Goal: Ask a question

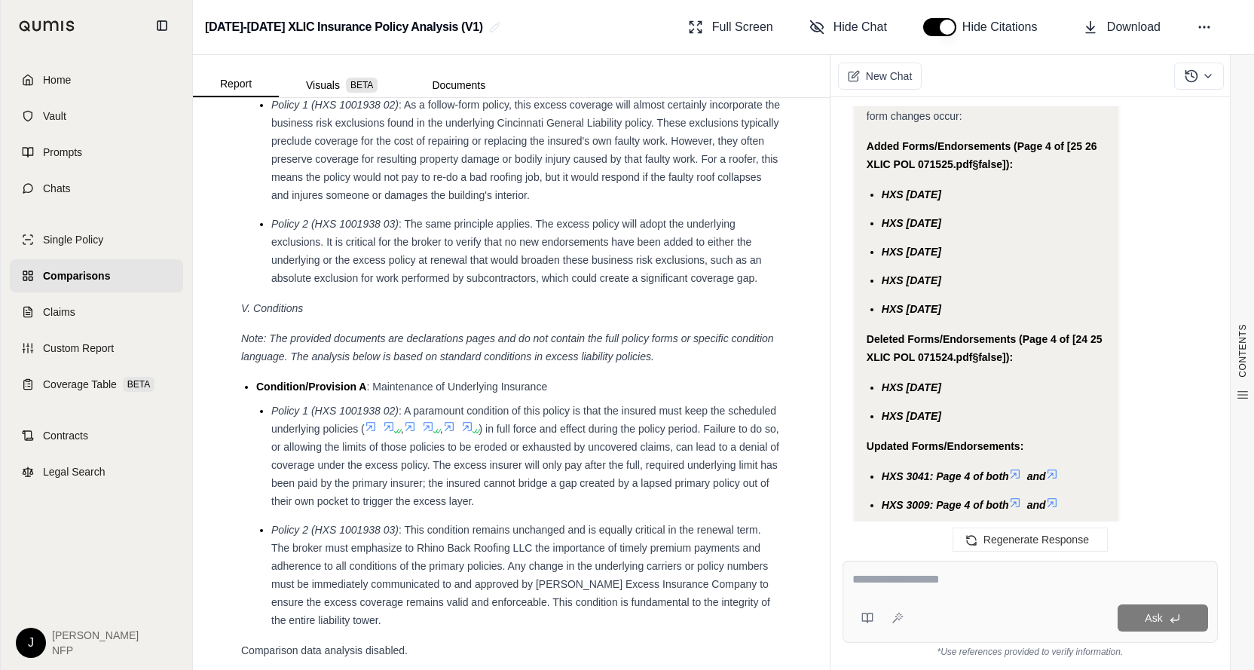
scroll to position [6414, 0]
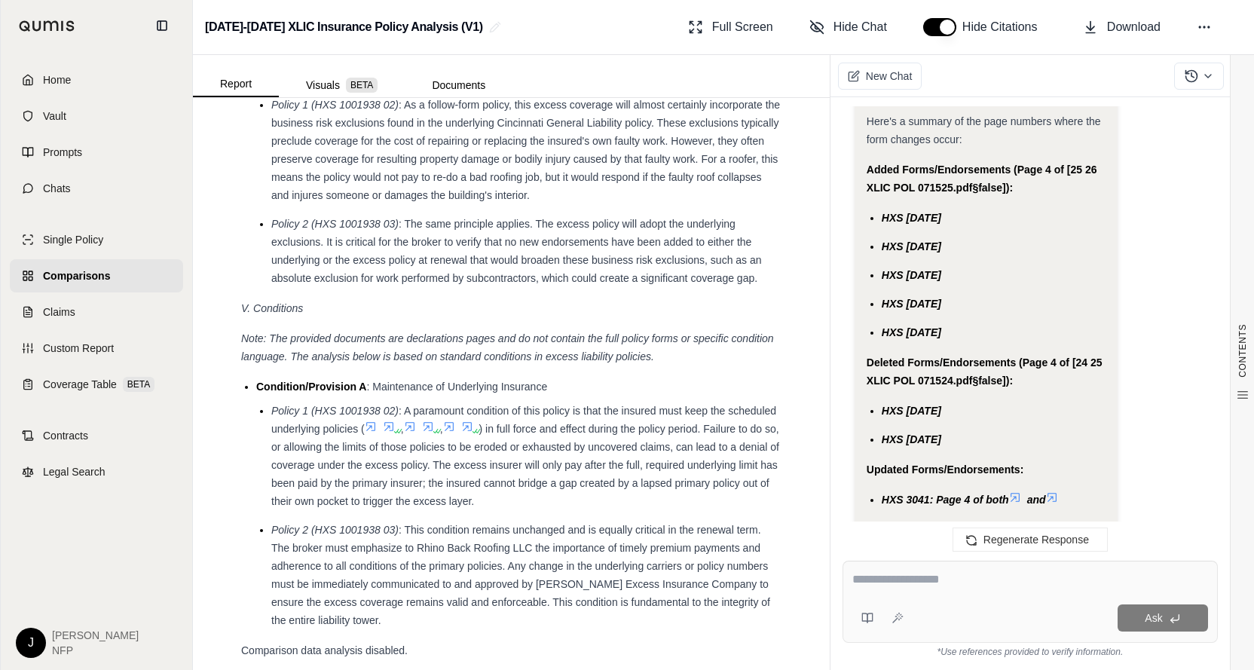
click at [1034, 264] on ul "HXS [DATE] HXS [DATE] HXS [DATE] HXS [DATE] HXS [DATE]" at bounding box center [986, 275] width 240 height 133
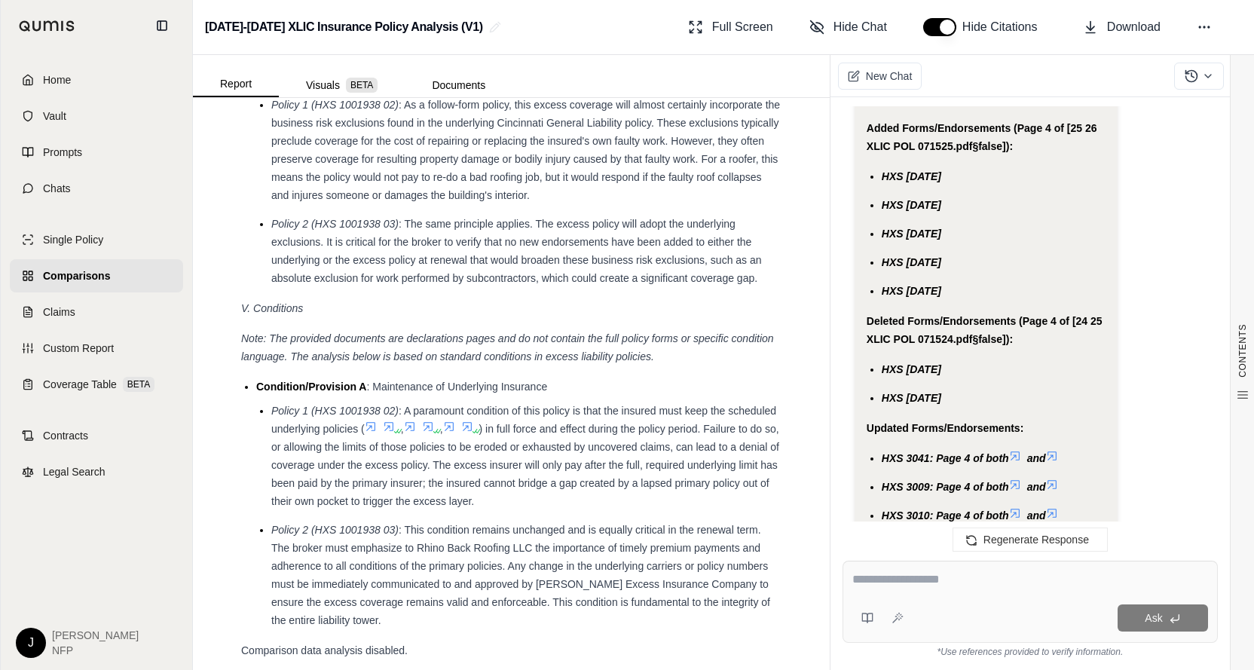
scroll to position [6371, 0]
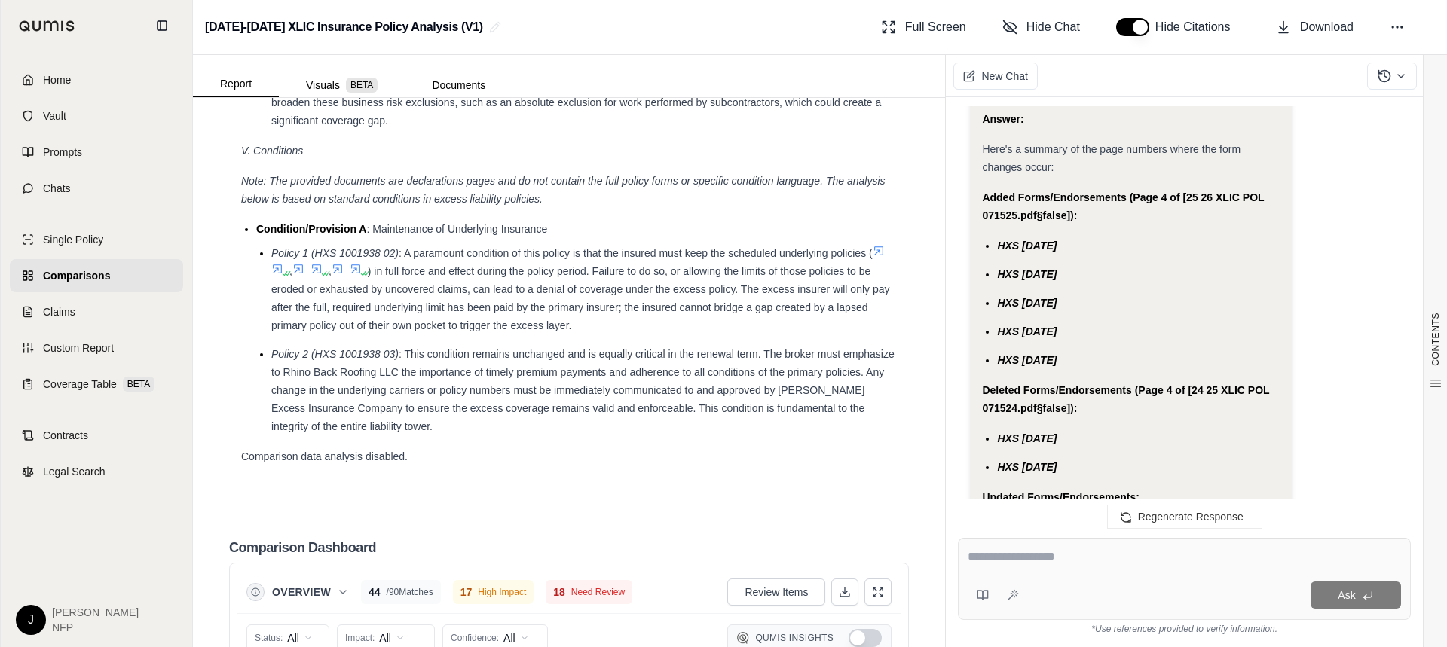
scroll to position [6145, 0]
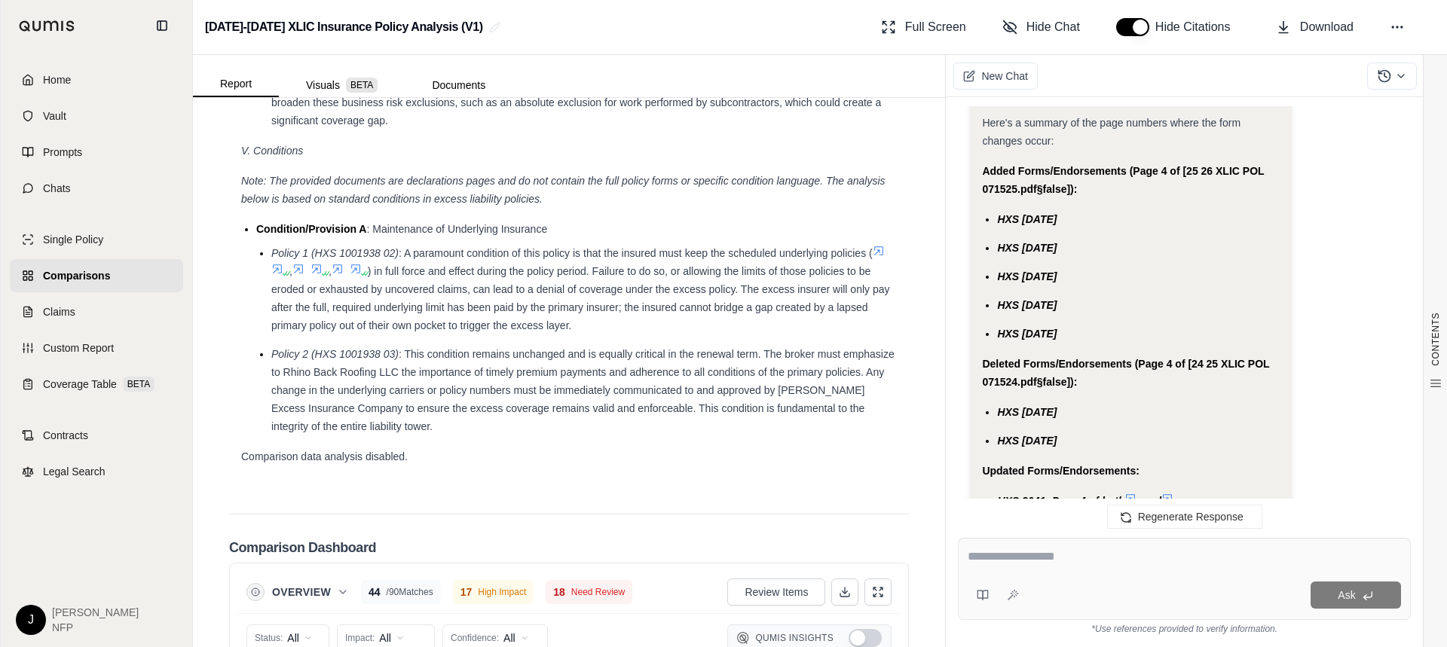
drag, startPoint x: 999, startPoint y: 221, endPoint x: 1086, endPoint y: 332, distance: 141.1
click at [1086, 332] on ul "HXS [DATE] HXS [DATE] HXS [DATE] HXS [DATE] HXS [DATE]" at bounding box center [1130, 276] width 297 height 133
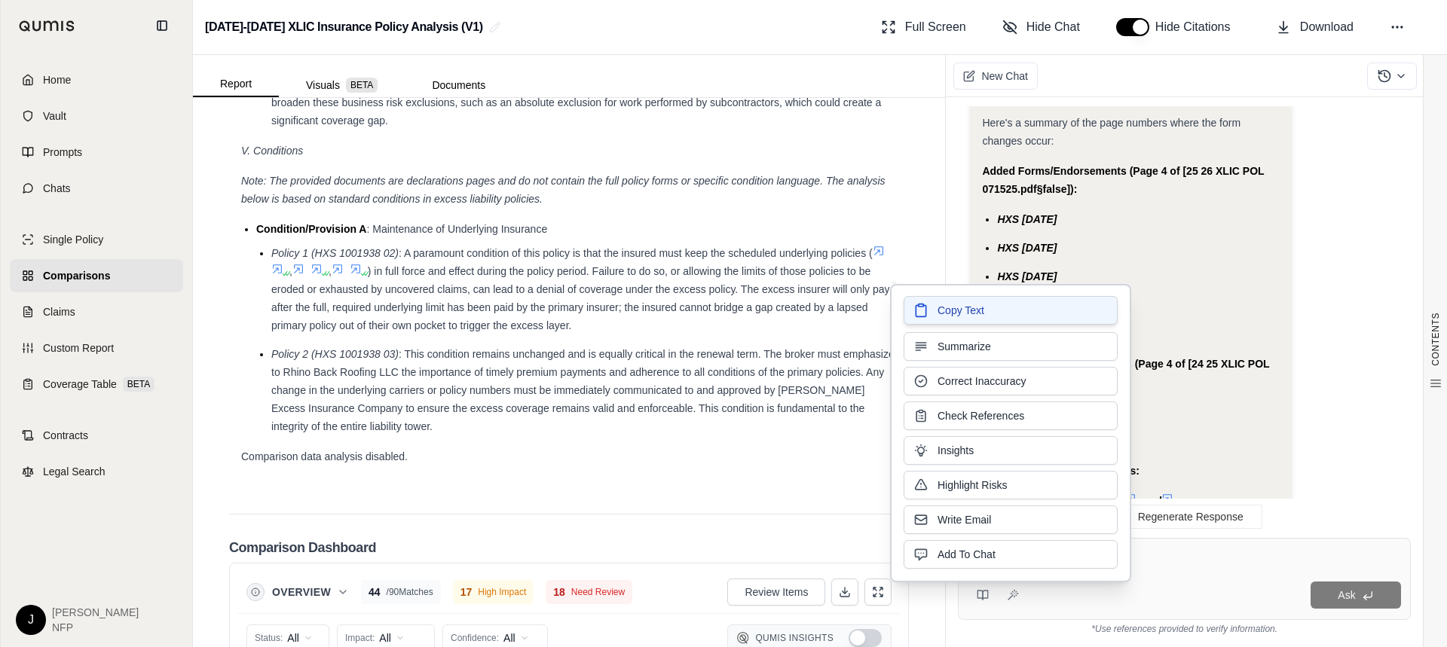
click at [981, 306] on span "Copy Text" at bounding box center [960, 310] width 47 height 15
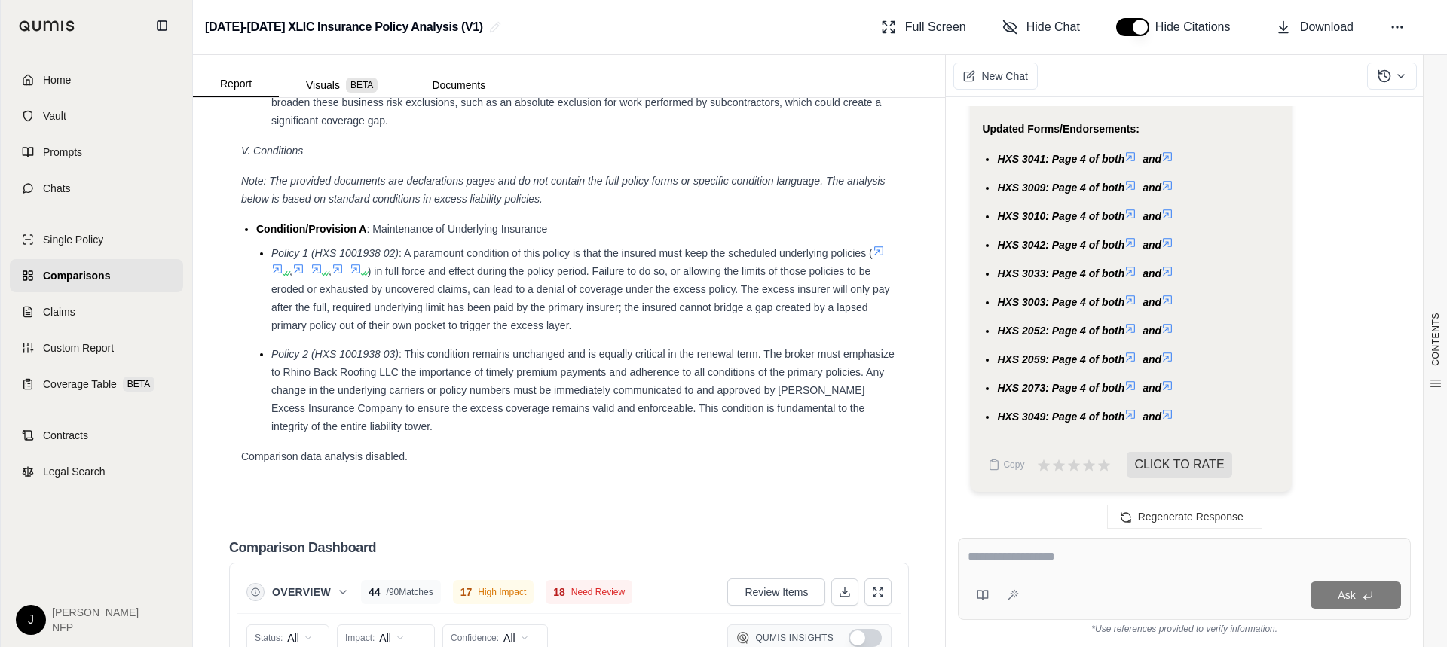
scroll to position [6490, 0]
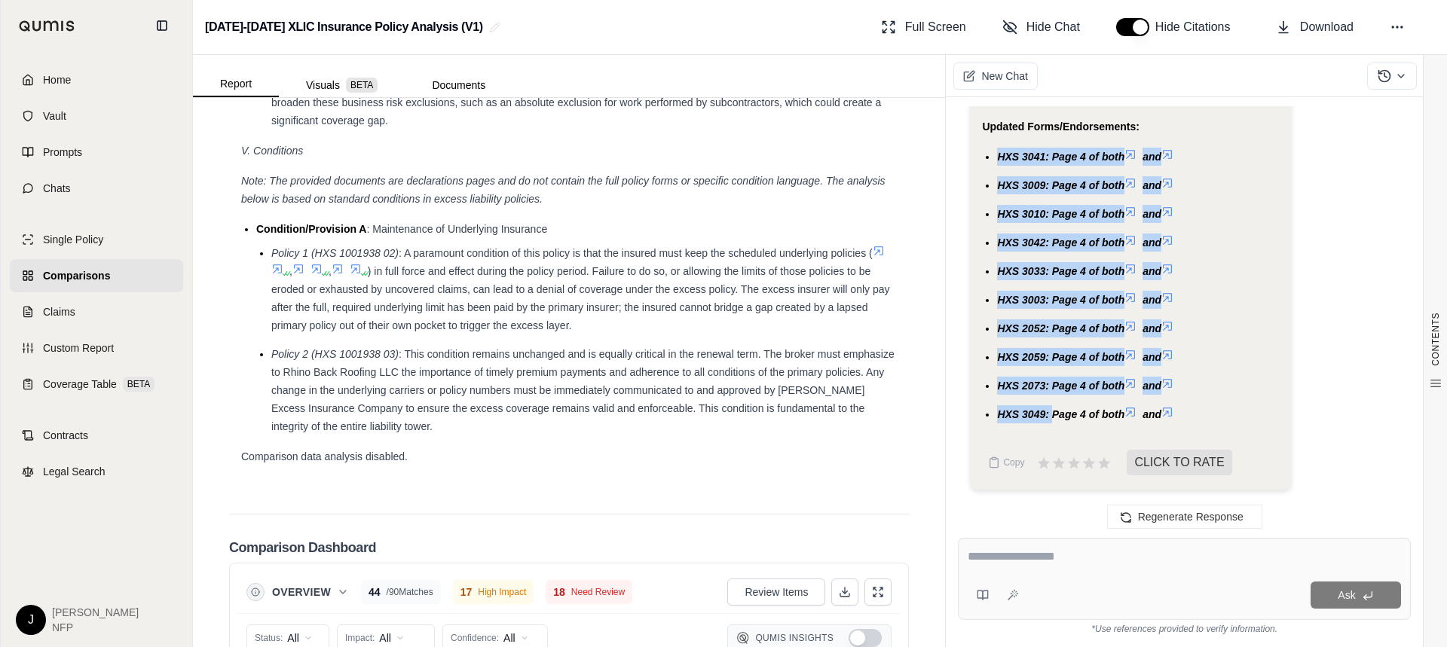
drag, startPoint x: 998, startPoint y: 156, endPoint x: 1054, endPoint y: 435, distance: 284.3
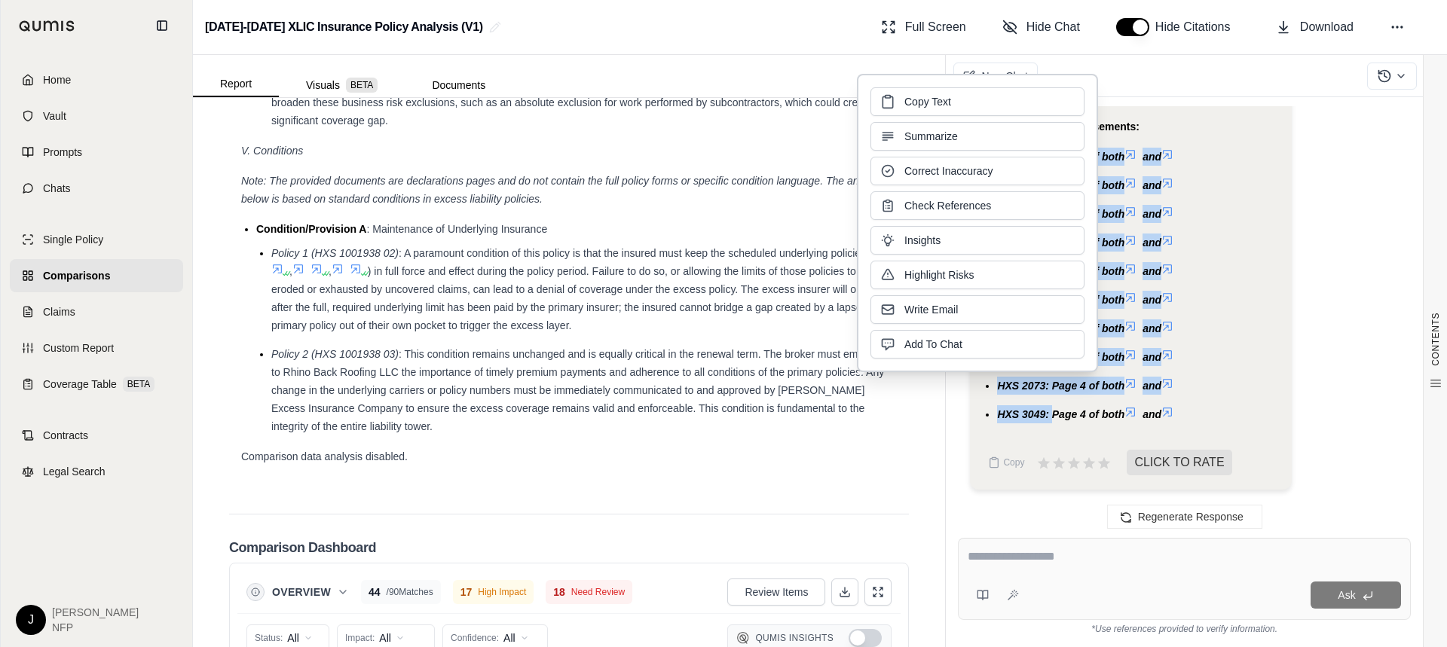
copy ul "HXS 3041: Page 4 of both and HXS 3009: Page 4 of both and HXS 3010: Page 4 of b…"
click at [1399, 311] on div "Hi [PERSON_NAME] 👋 - We have generated a report comparing the insurance policie…" at bounding box center [1184, 310] width 453 height 408
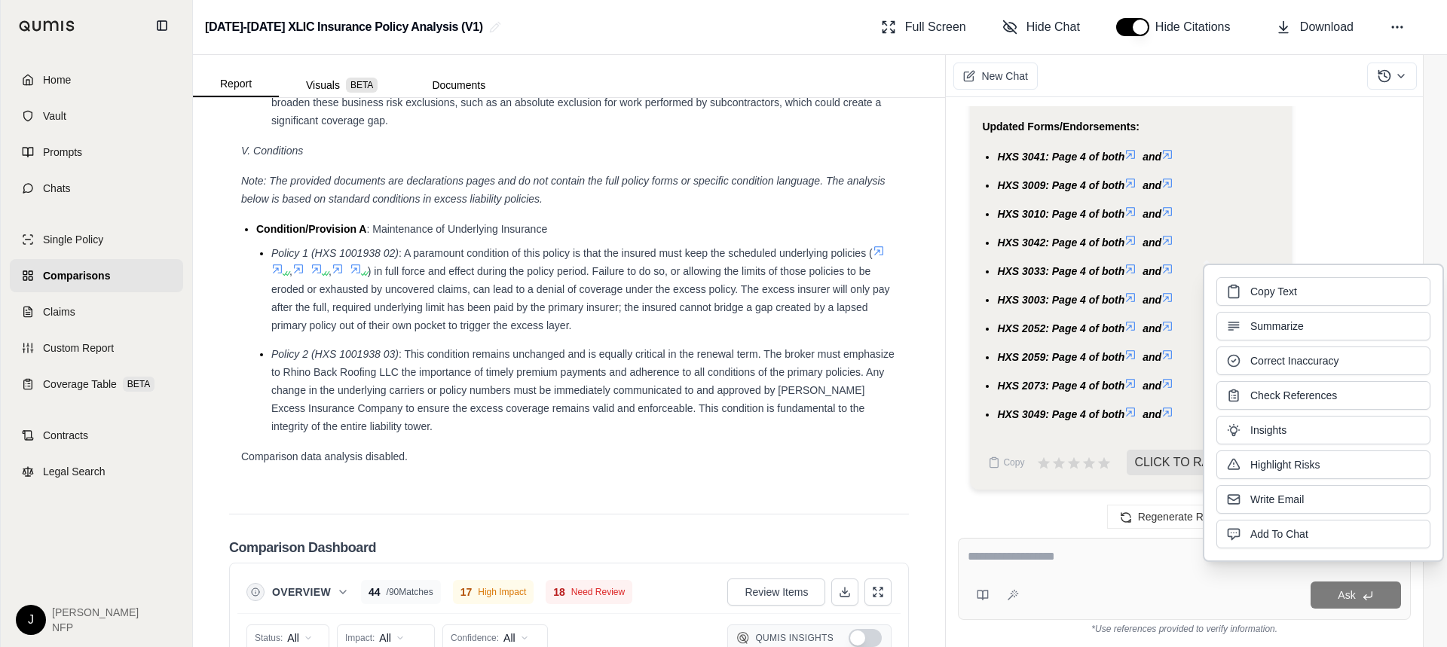
click at [1026, 568] on div at bounding box center [1183, 559] width 433 height 23
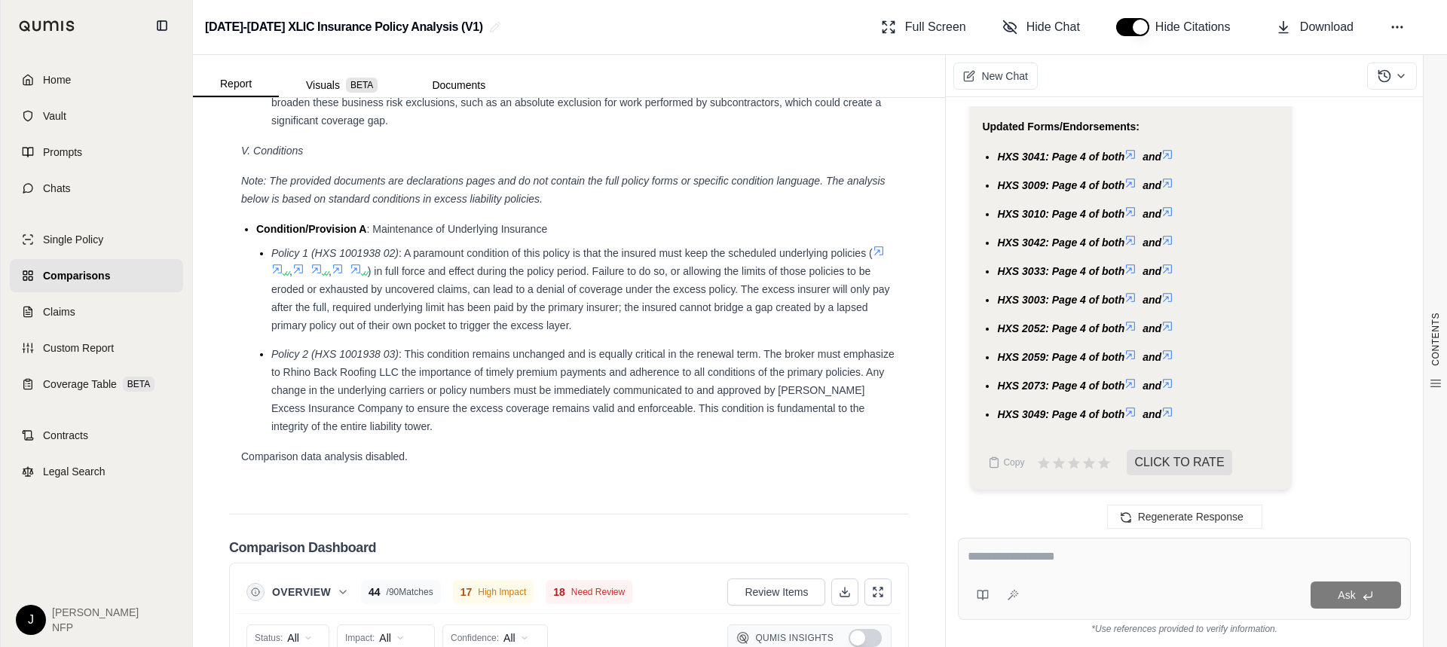
click at [1025, 555] on textarea at bounding box center [1183, 557] width 433 height 18
type textarea "**********"
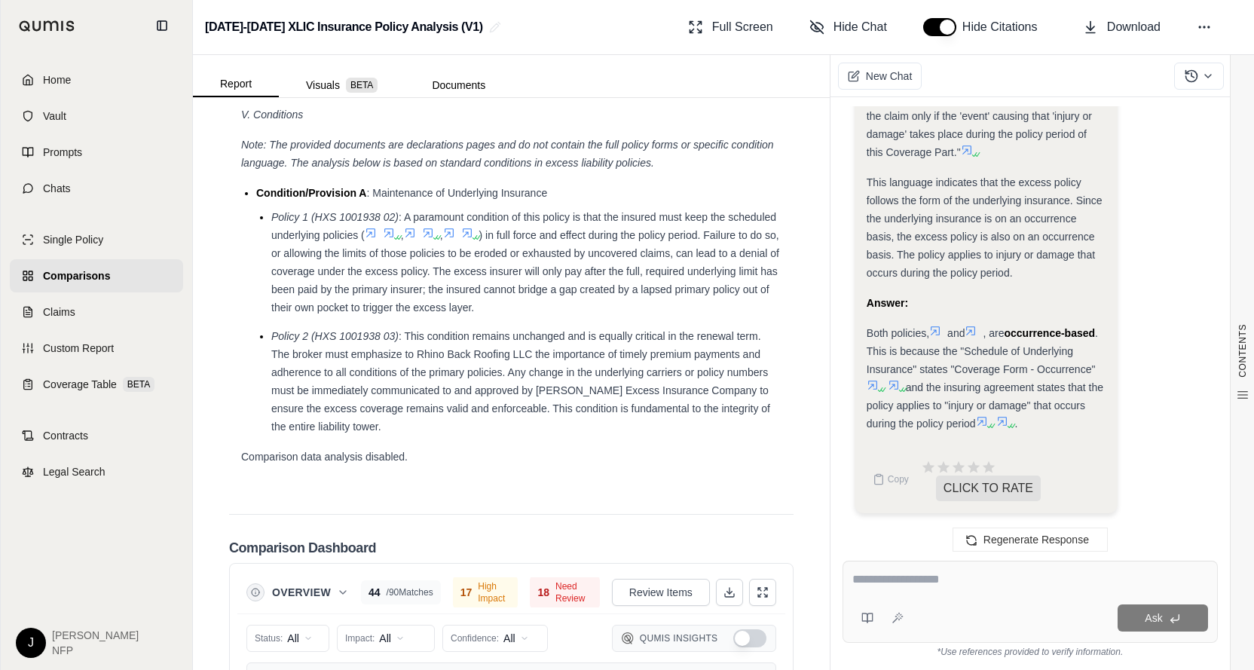
scroll to position [0, 0]
click at [922, 575] on textarea at bounding box center [1030, 579] width 356 height 18
type textarea "**********"
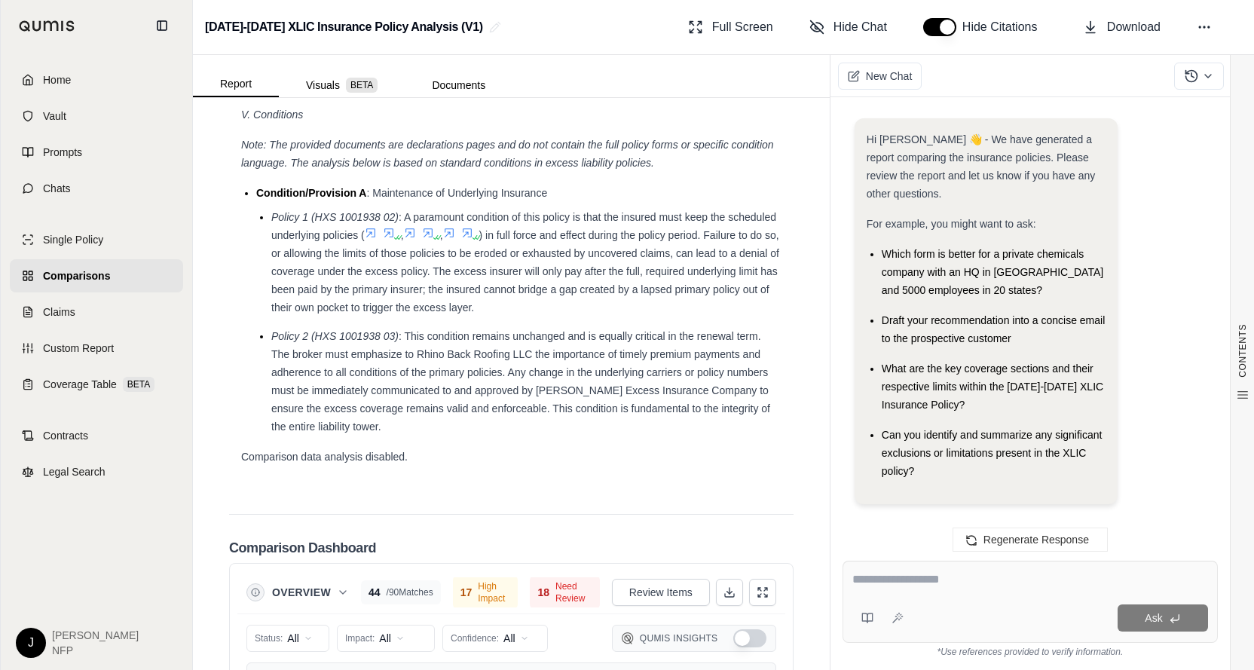
scroll to position [10318, 0]
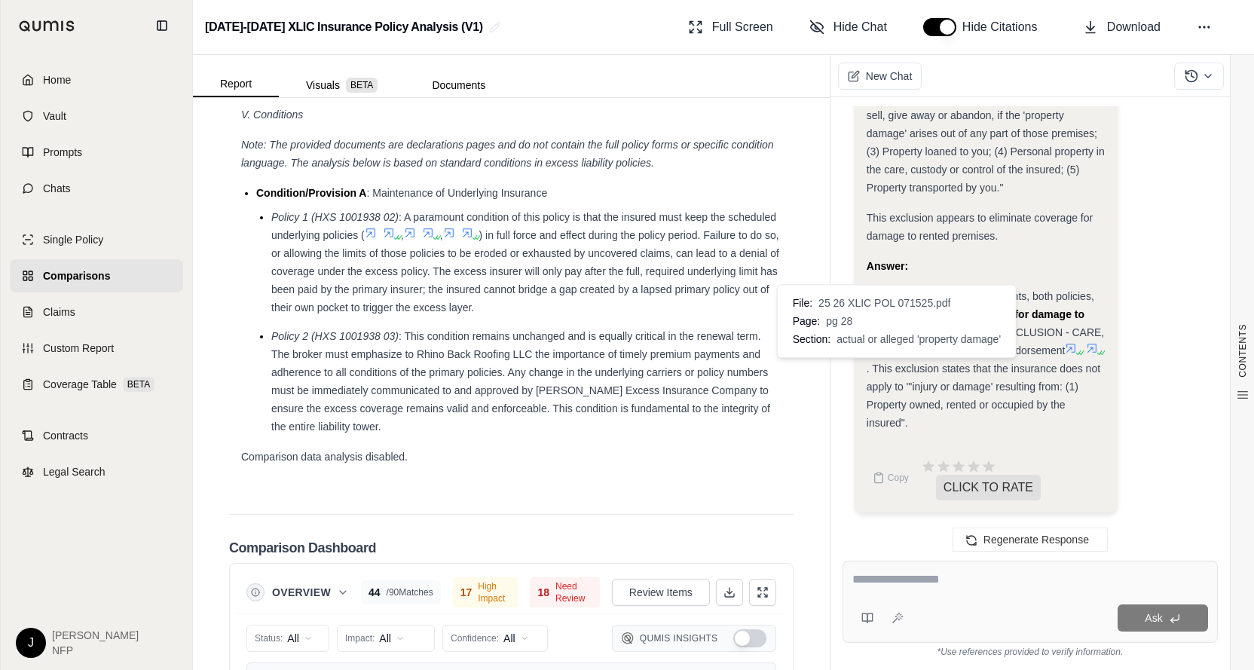
click at [1086, 354] on icon at bounding box center [1092, 348] width 12 height 12
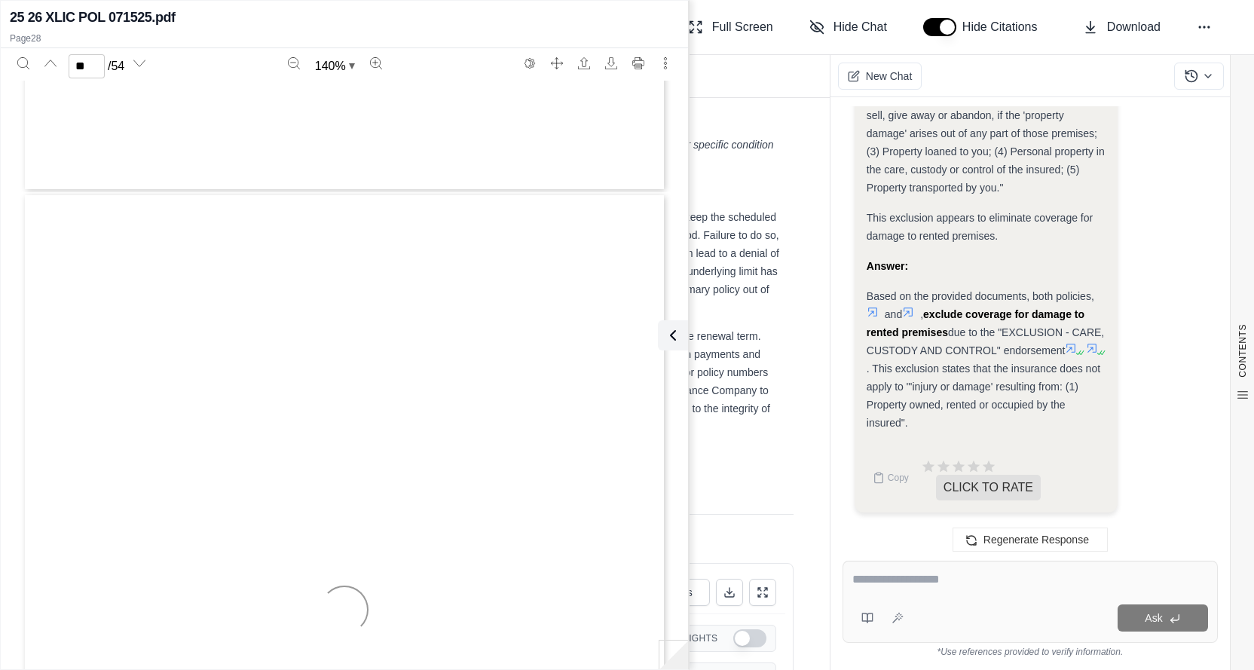
type input "**"
click at [347, 513] on div "HXS-3010 (02-25) Includes material copyrighted by Insurance Services Office wit…" at bounding box center [344, 422] width 645 height 835
click at [902, 582] on textarea at bounding box center [1030, 579] width 356 height 18
type textarea "**********"
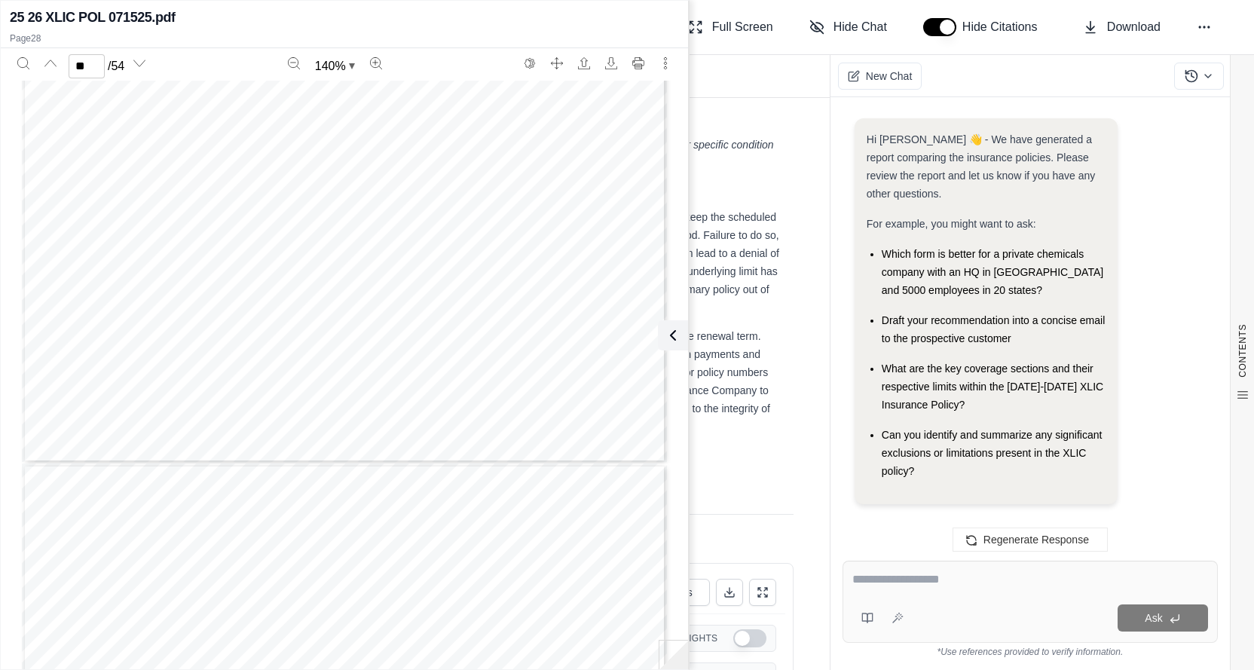
scroll to position [12032, 0]
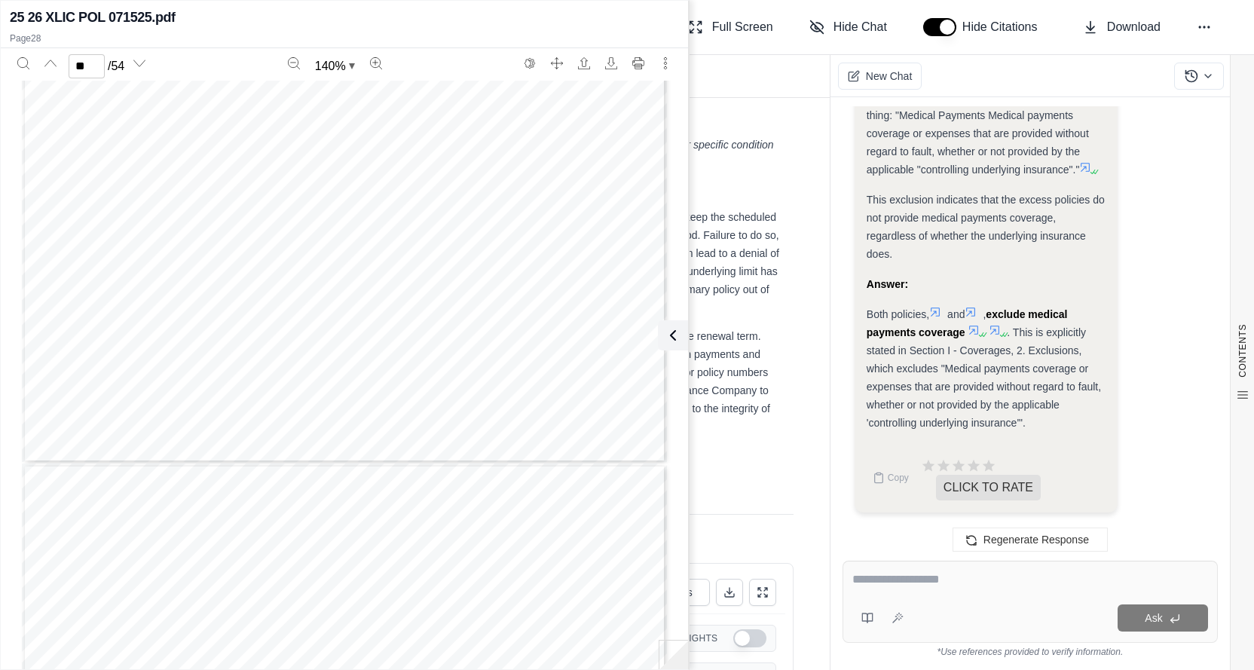
click at [1096, 402] on div "Both policies, and , exclude medical payments coverage . This is explicitly sta…" at bounding box center [986, 368] width 240 height 127
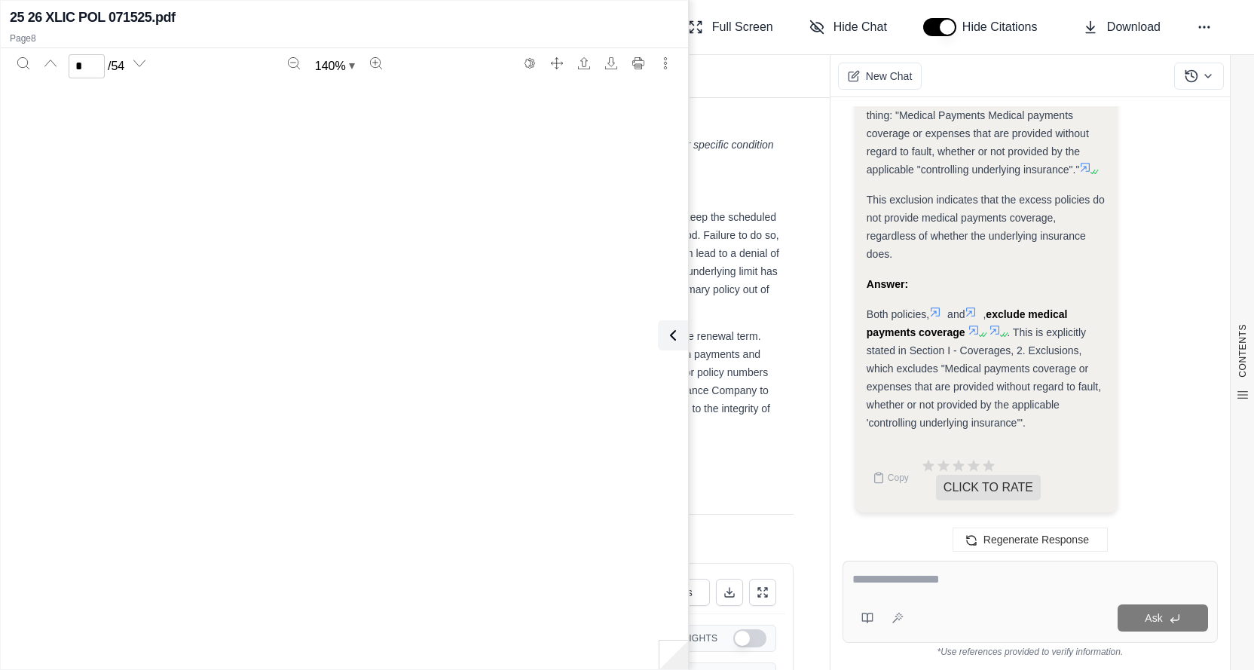
scroll to position [5842, 0]
click at [995, 326] on icon at bounding box center [994, 329] width 9 height 9
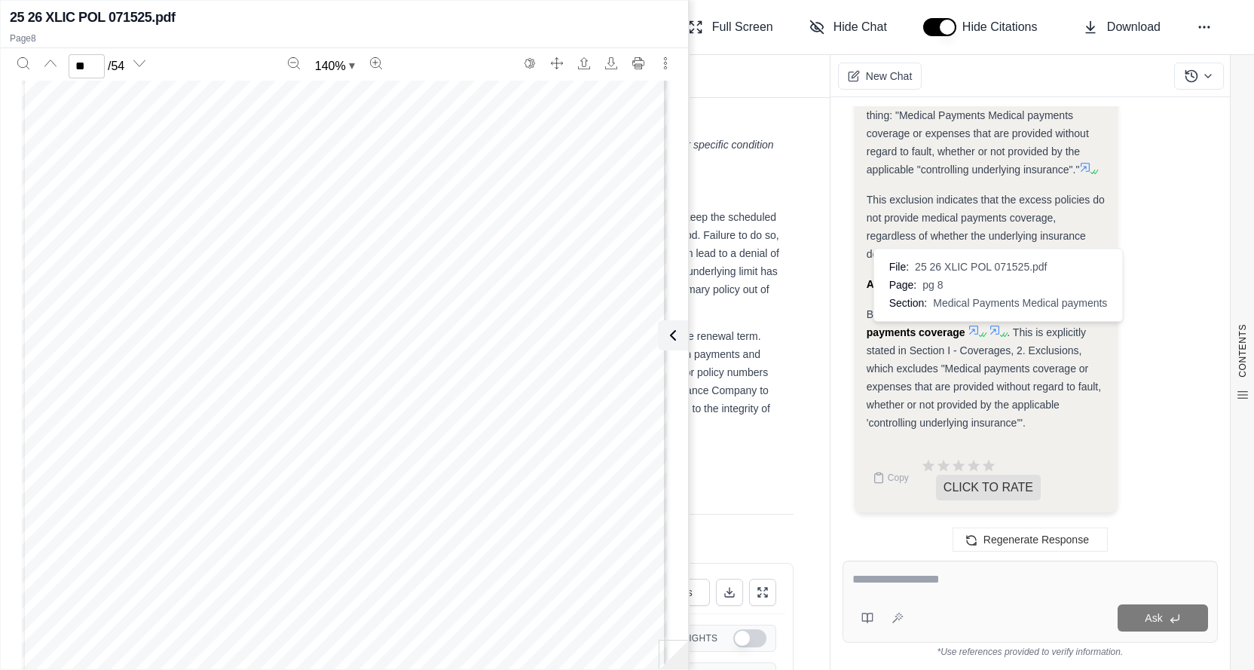
click at [993, 326] on icon at bounding box center [994, 329] width 9 height 9
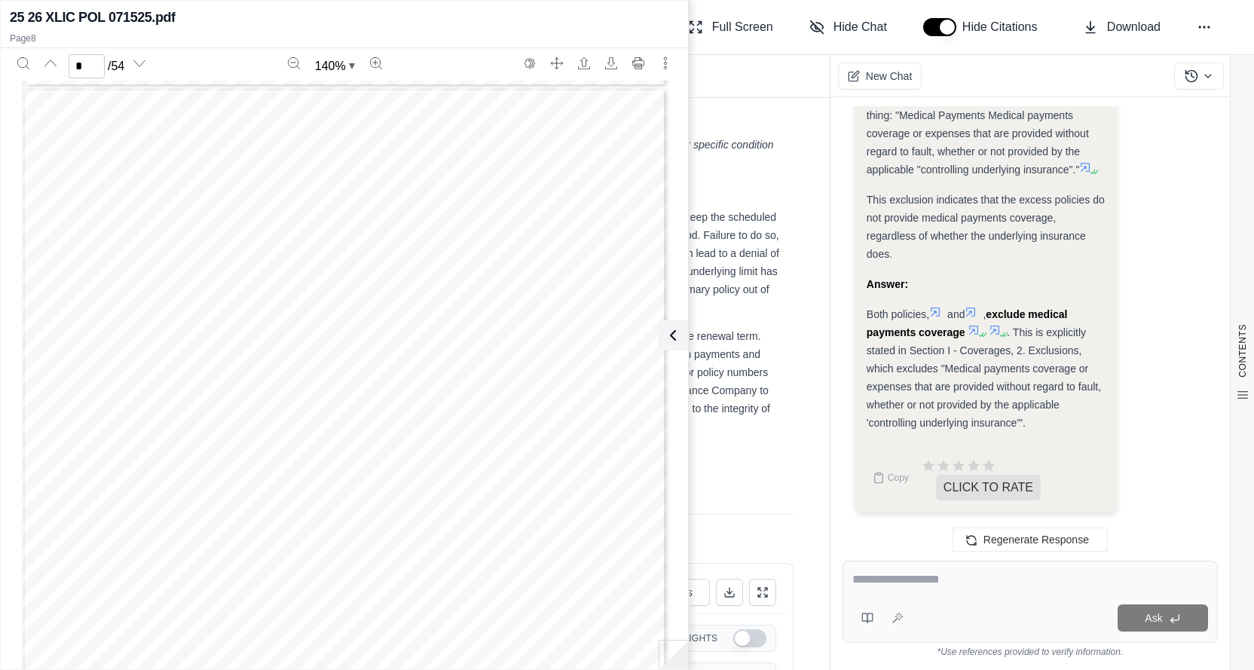
scroll to position [5240, 0]
type input "*"
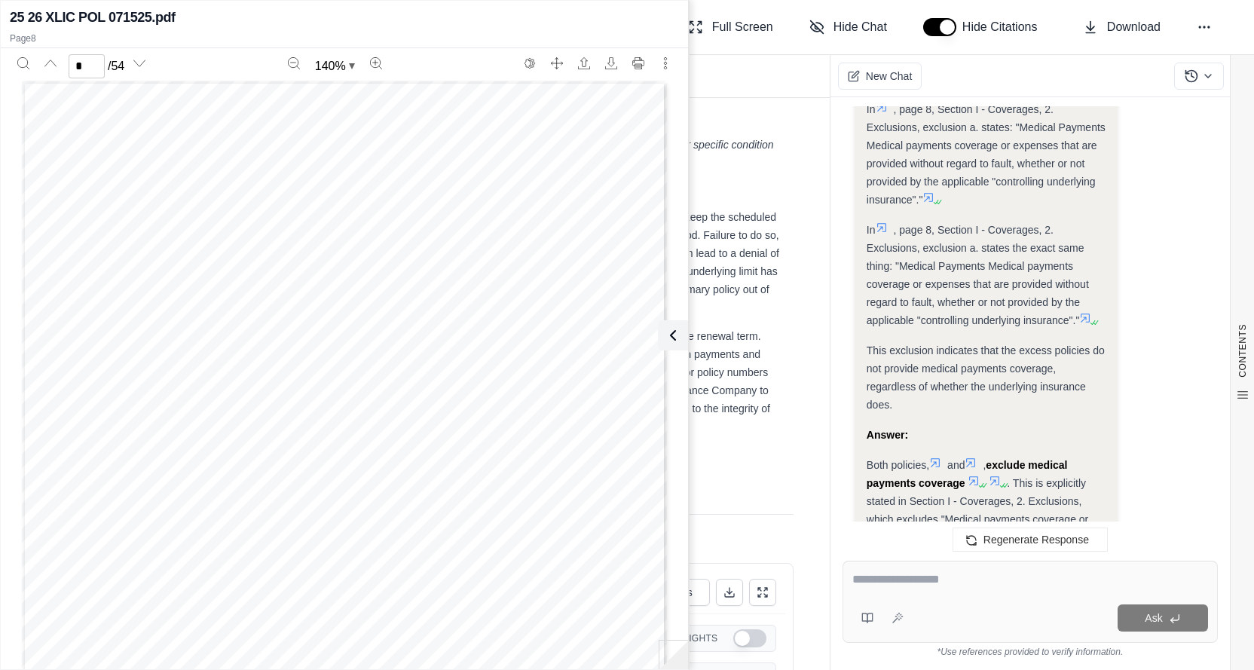
scroll to position [12032, 0]
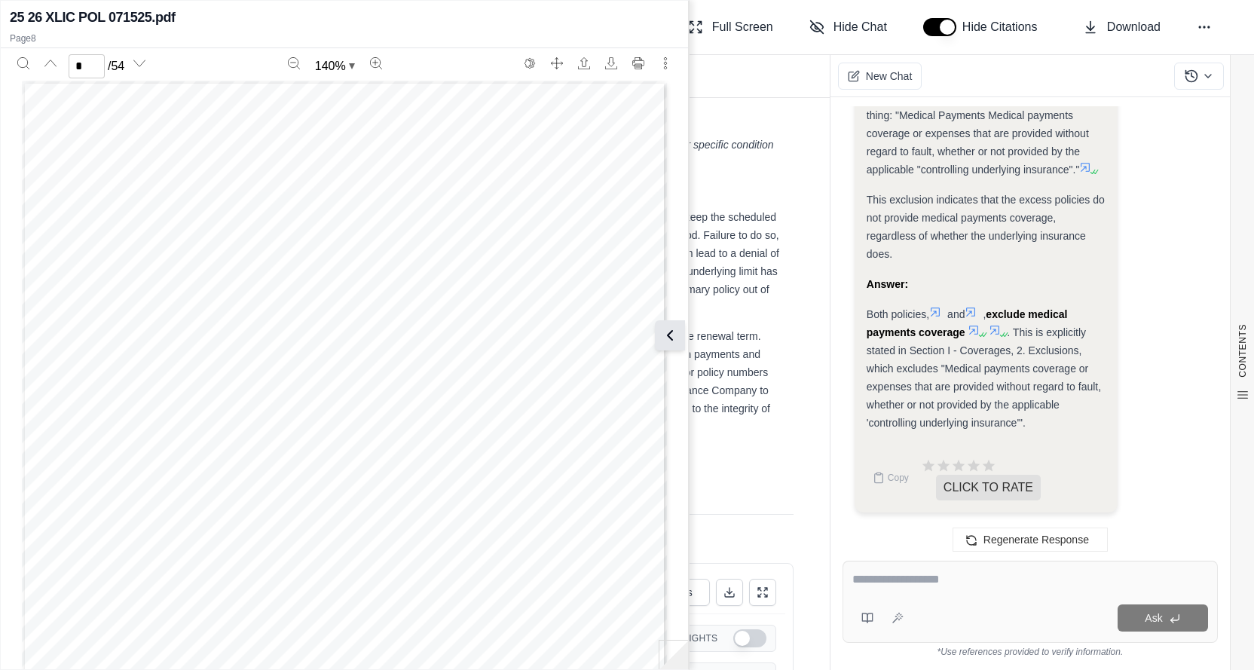
drag, startPoint x: 674, startPoint y: 334, endPoint x: 674, endPoint y: 323, distance: 10.6
click at [674, 334] on icon at bounding box center [673, 335] width 18 height 18
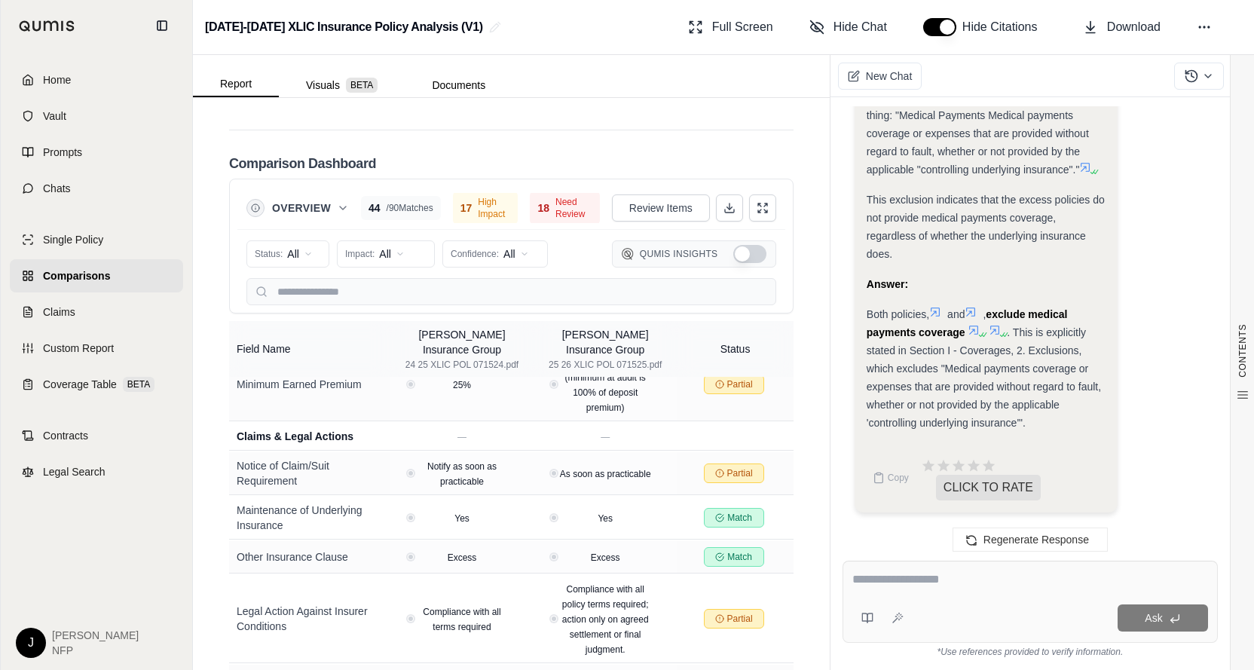
scroll to position [2847, 0]
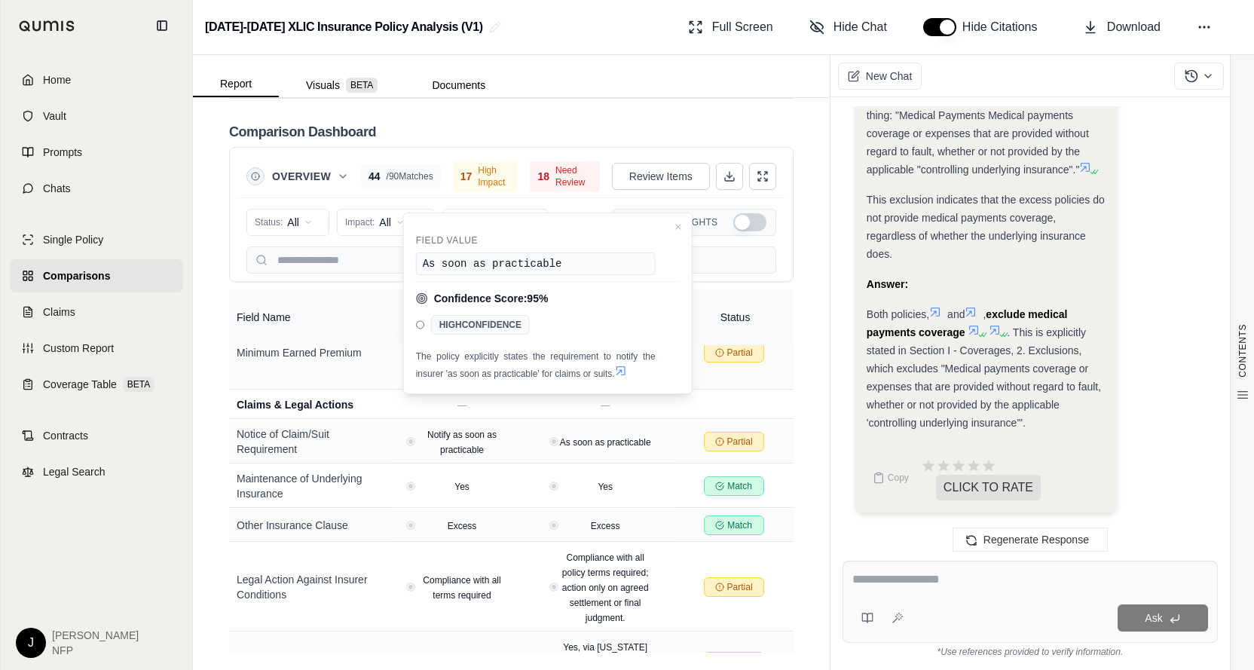
click at [902, 576] on textarea at bounding box center [1030, 579] width 356 height 18
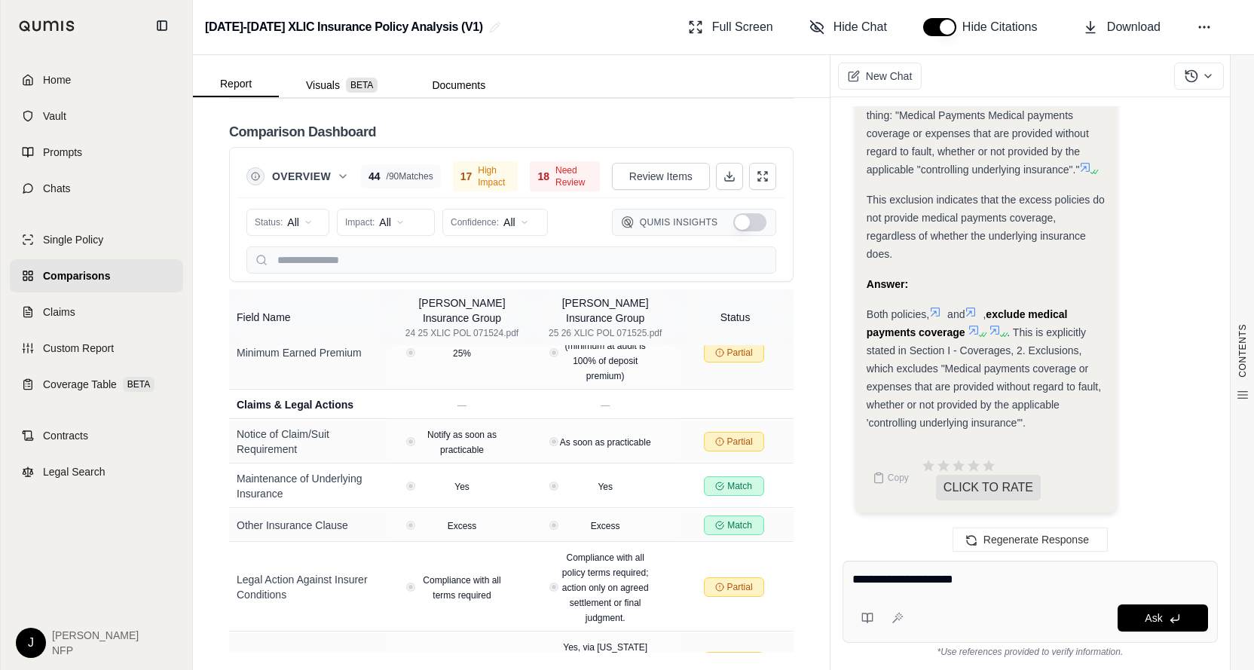
type textarea "**********"
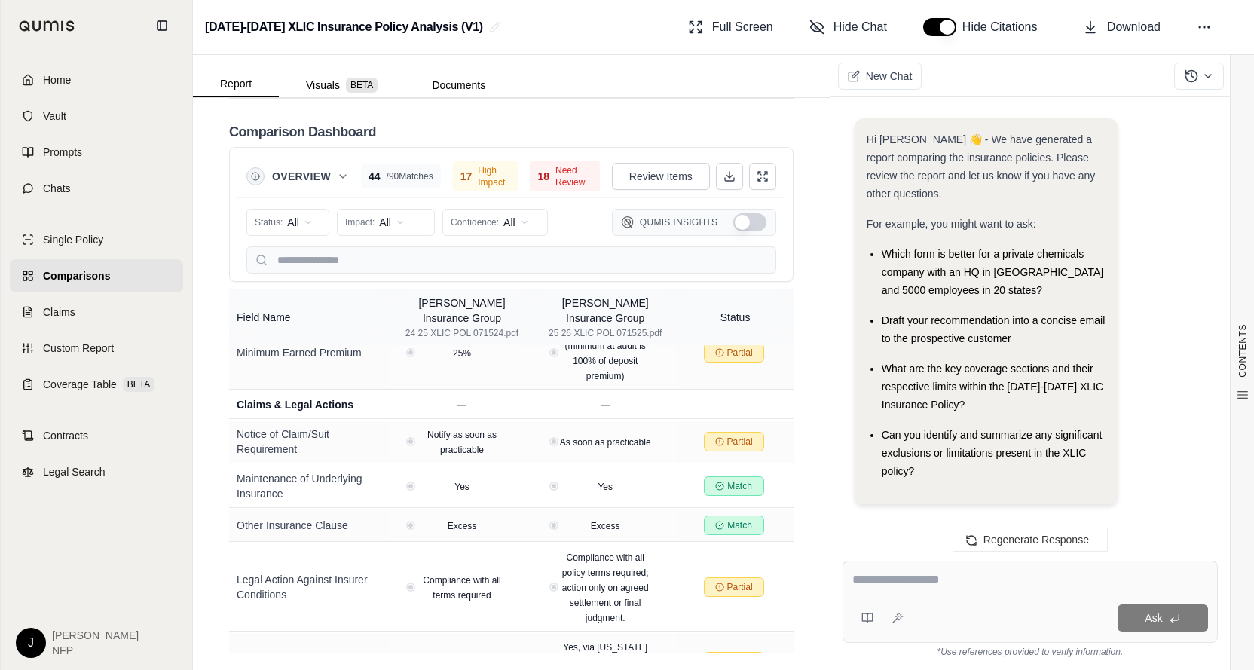
scroll to position [14200, 0]
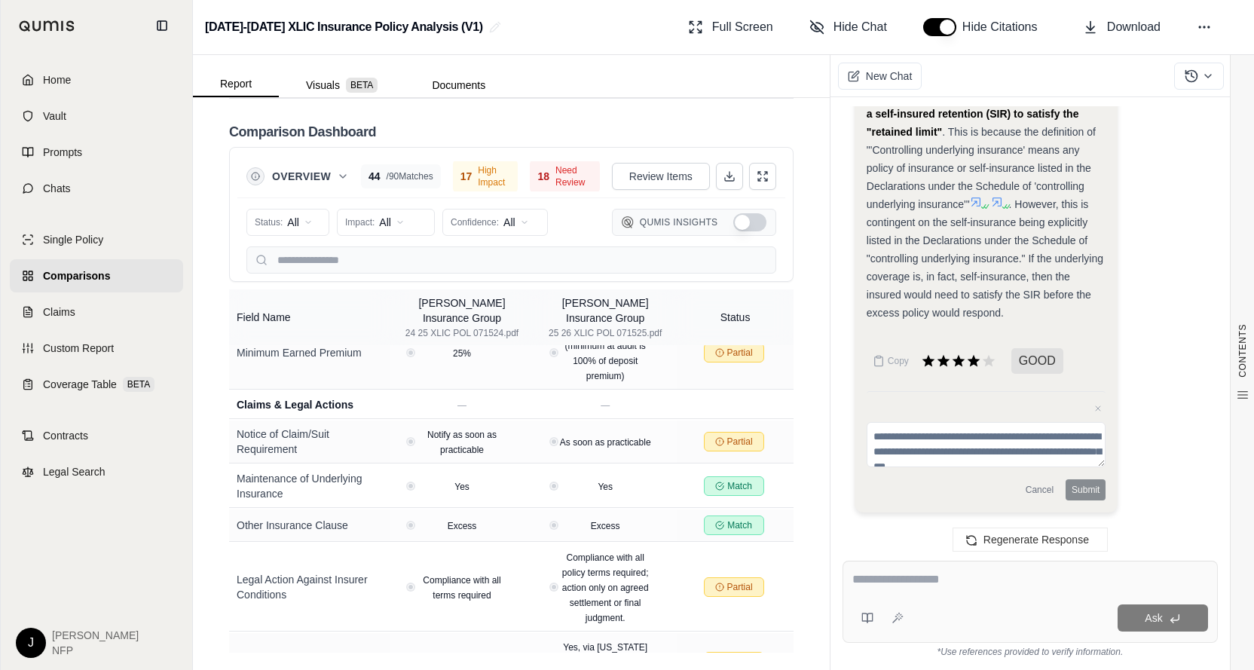
click at [998, 200] on icon at bounding box center [997, 202] width 12 height 12
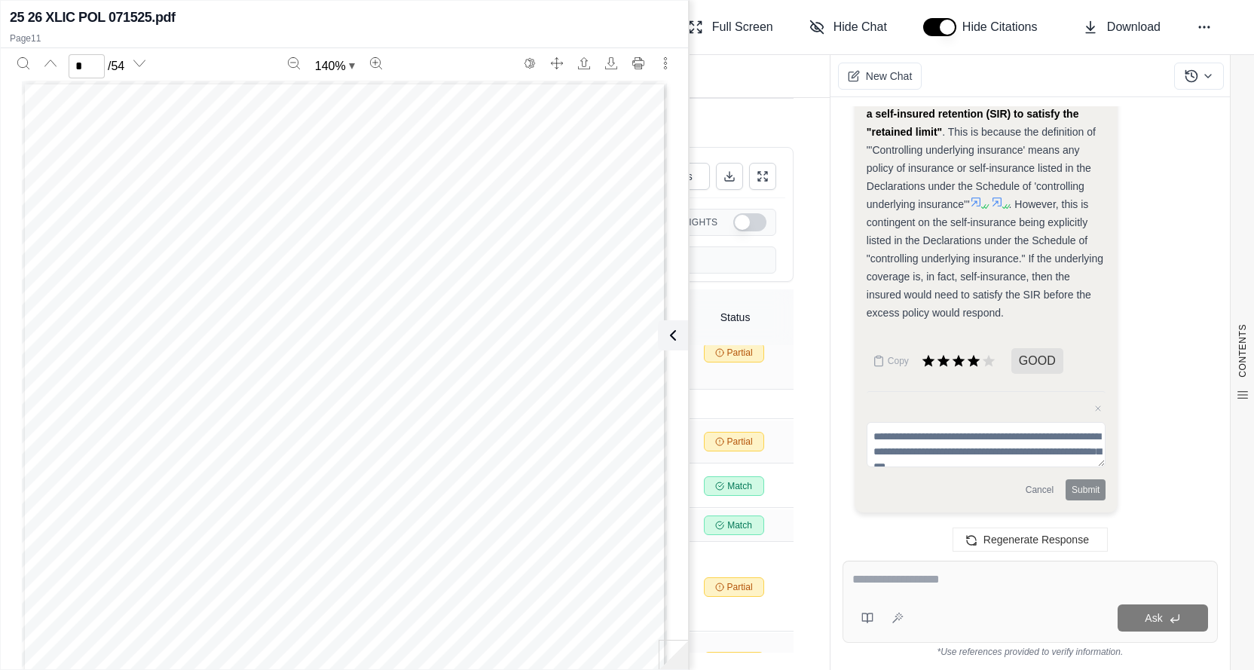
scroll to position [0, 0]
type input "*"
drag, startPoint x: 678, startPoint y: 332, endPoint x: 684, endPoint y: 358, distance: 27.1
click at [678, 332] on icon at bounding box center [673, 335] width 18 height 18
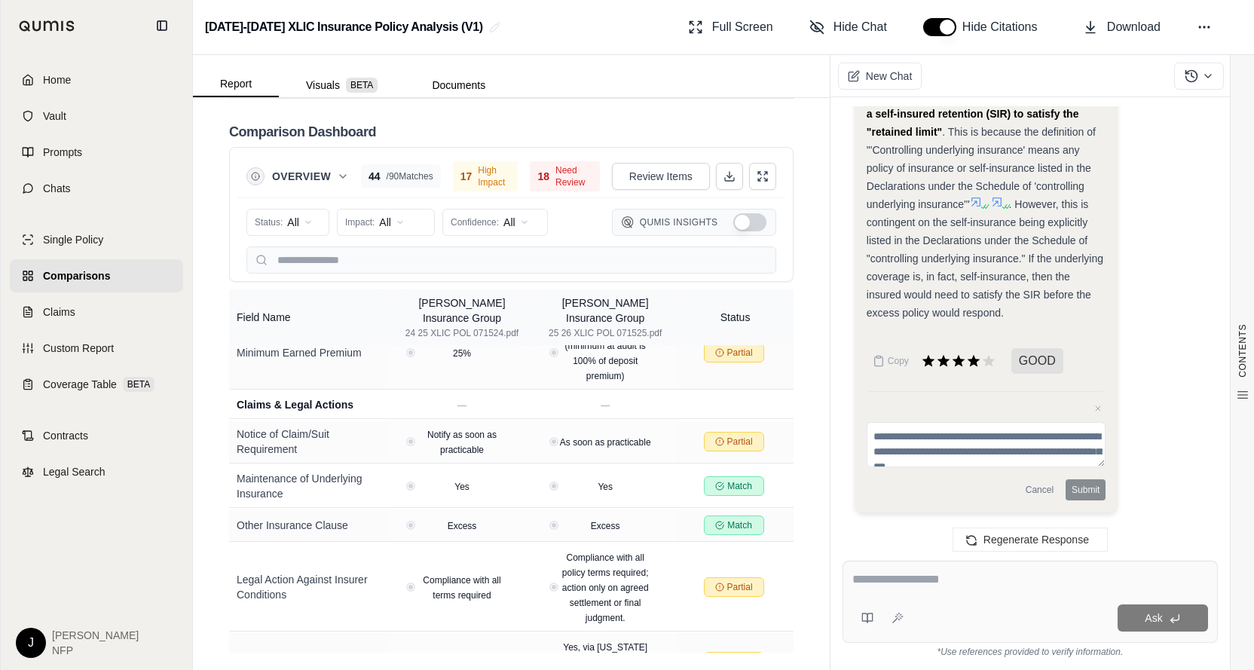
click at [950, 591] on div at bounding box center [1030, 581] width 356 height 23
click at [932, 585] on textarea at bounding box center [1030, 579] width 356 height 18
type textarea "*"
type textarea "**********"
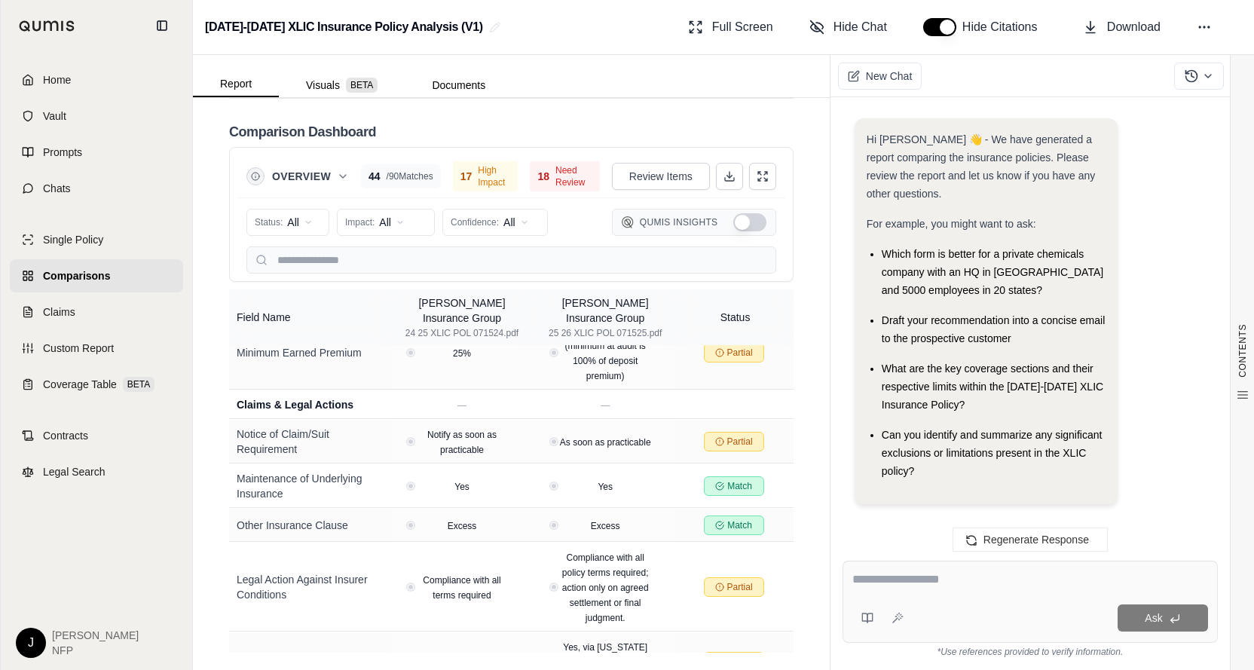
scroll to position [0, 0]
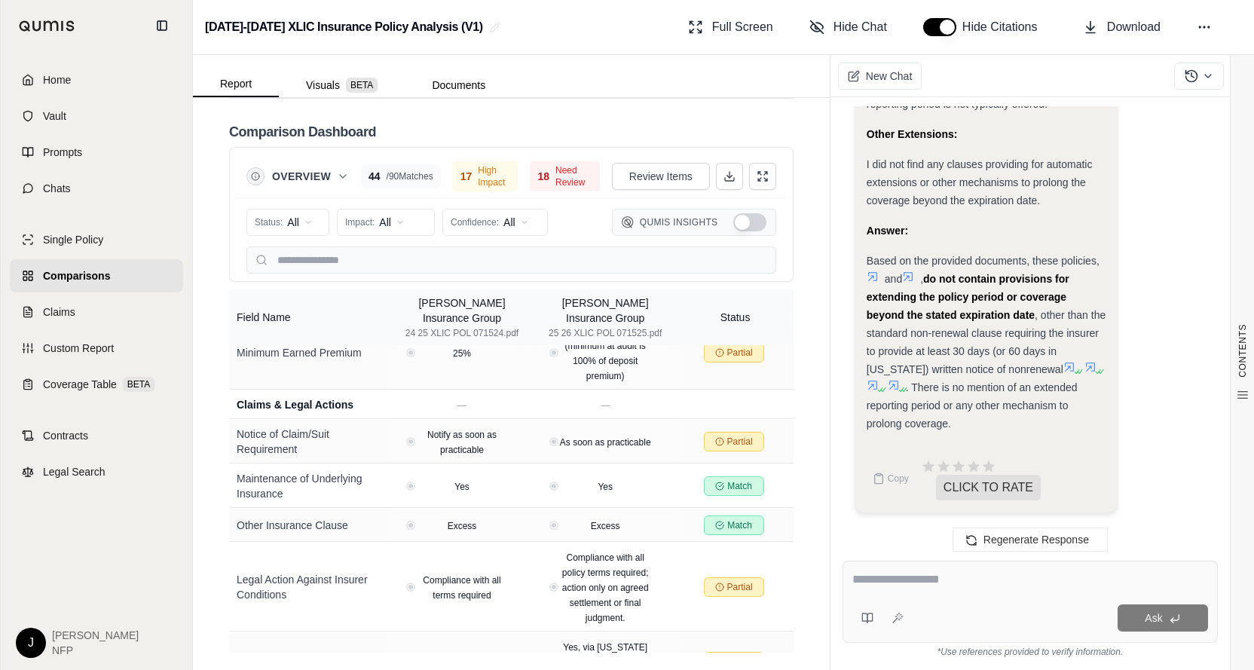
click at [946, 569] on div "Ask" at bounding box center [1029, 602] width 375 height 82
type textarea "**********"
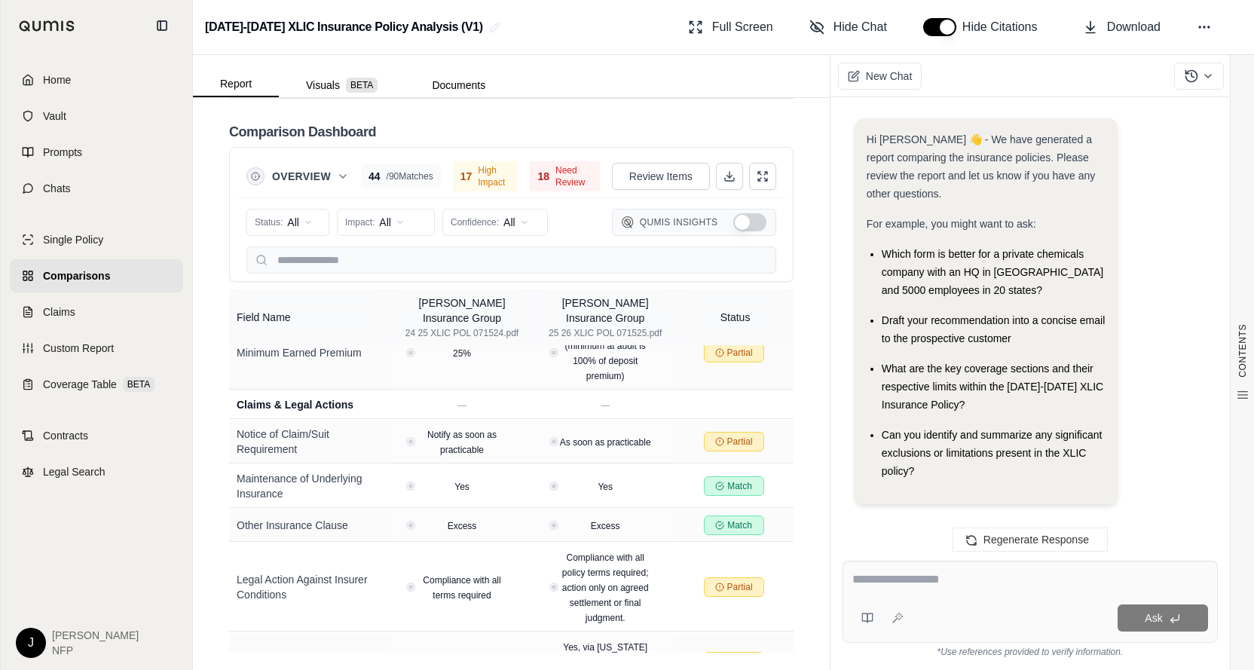
scroll to position [17256, 0]
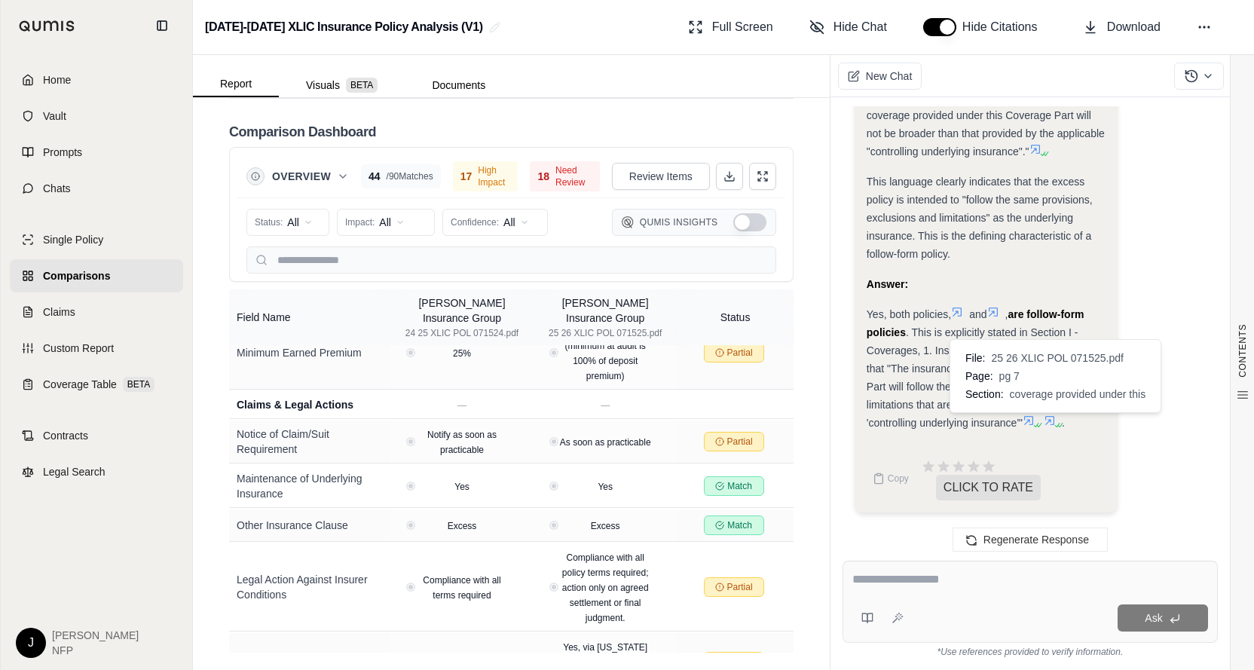
click at [1050, 416] on icon at bounding box center [1050, 420] width 12 height 12
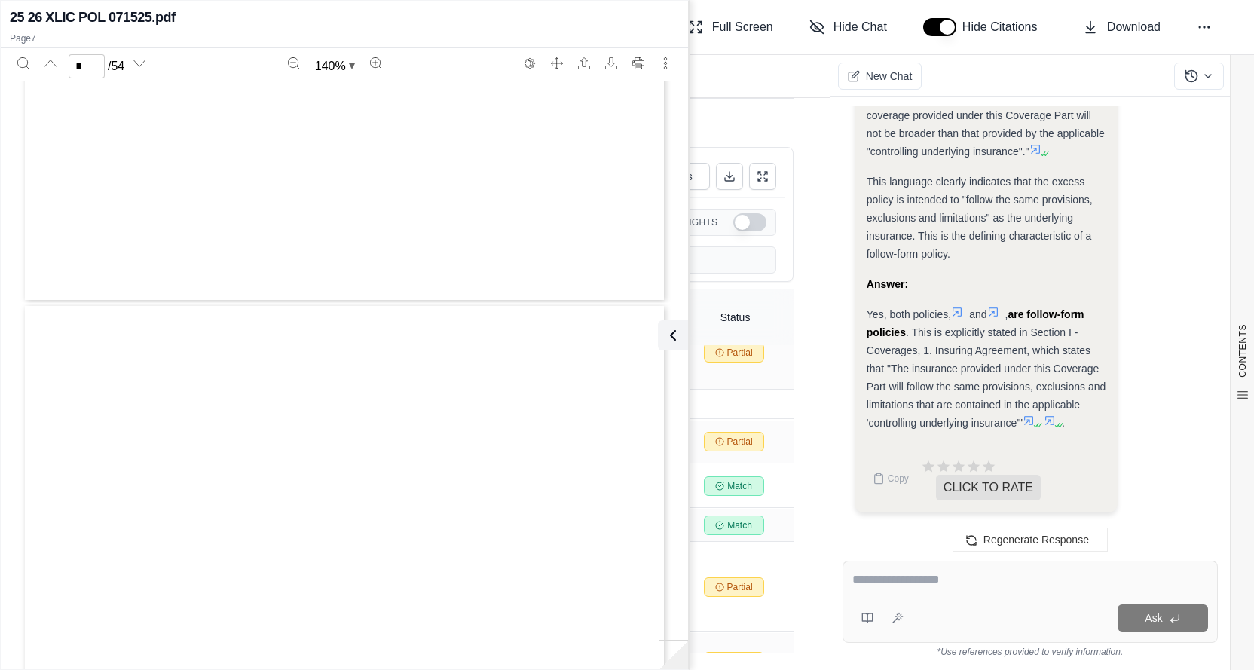
scroll to position [5007, 0]
type input "*"
